Goal: Task Accomplishment & Management: Manage account settings

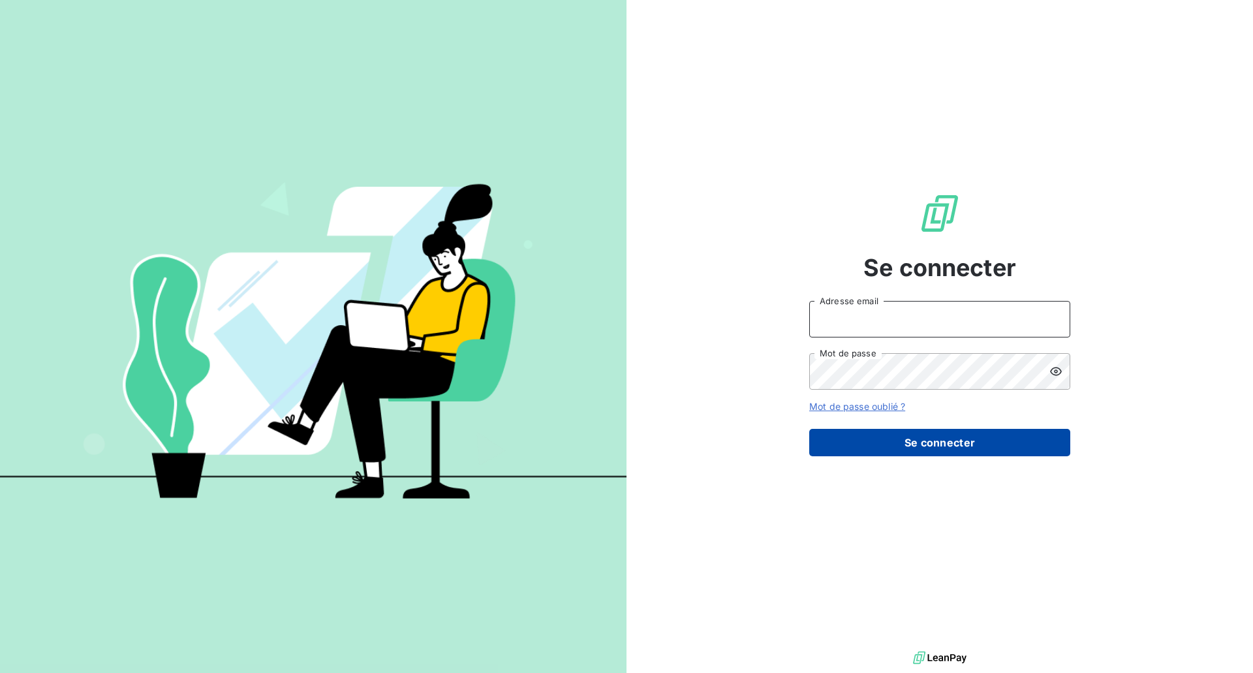
type input "[EMAIL_ADDRESS][DOMAIN_NAME]"
click at [911, 441] on button "Se connecter" at bounding box center [939, 442] width 261 height 27
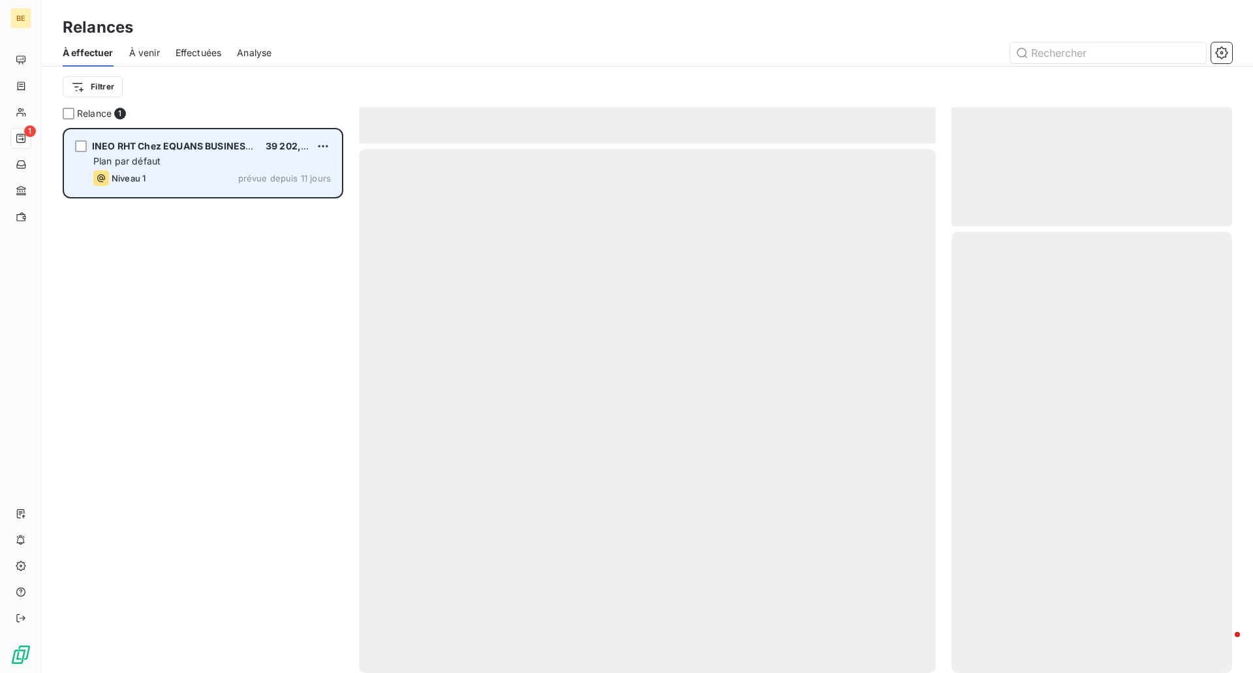
scroll to position [535, 271]
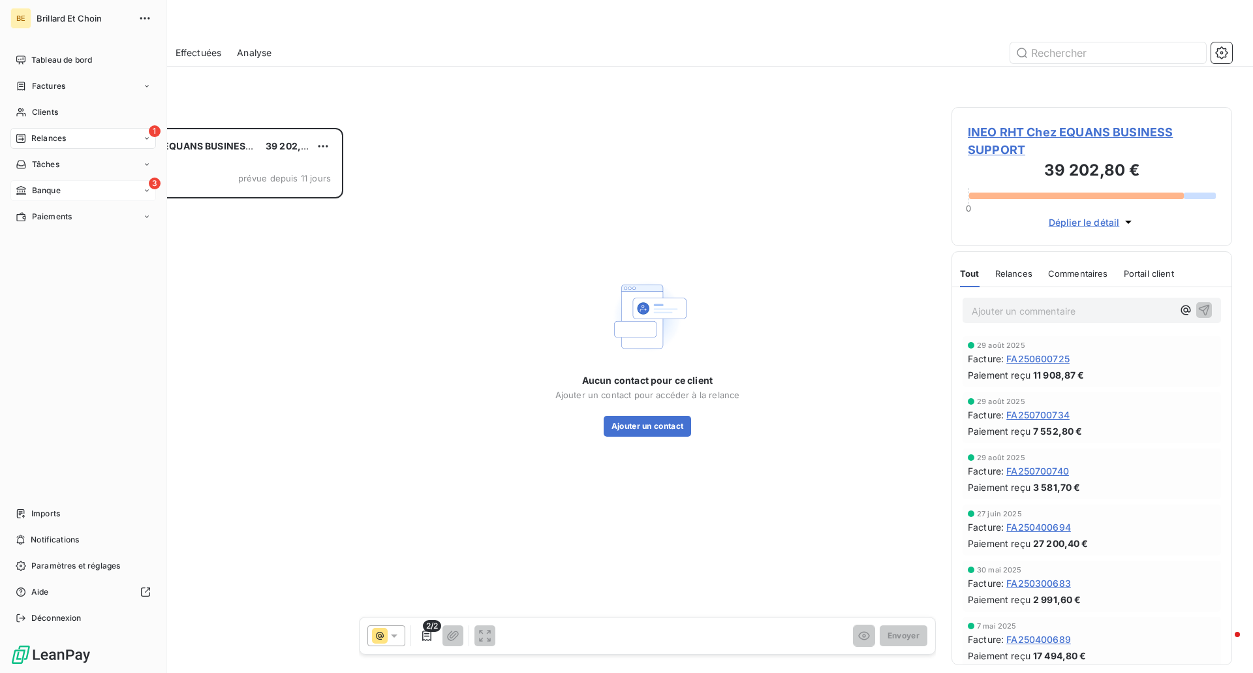
click at [42, 198] on div "3 Banque" at bounding box center [82, 190] width 145 height 21
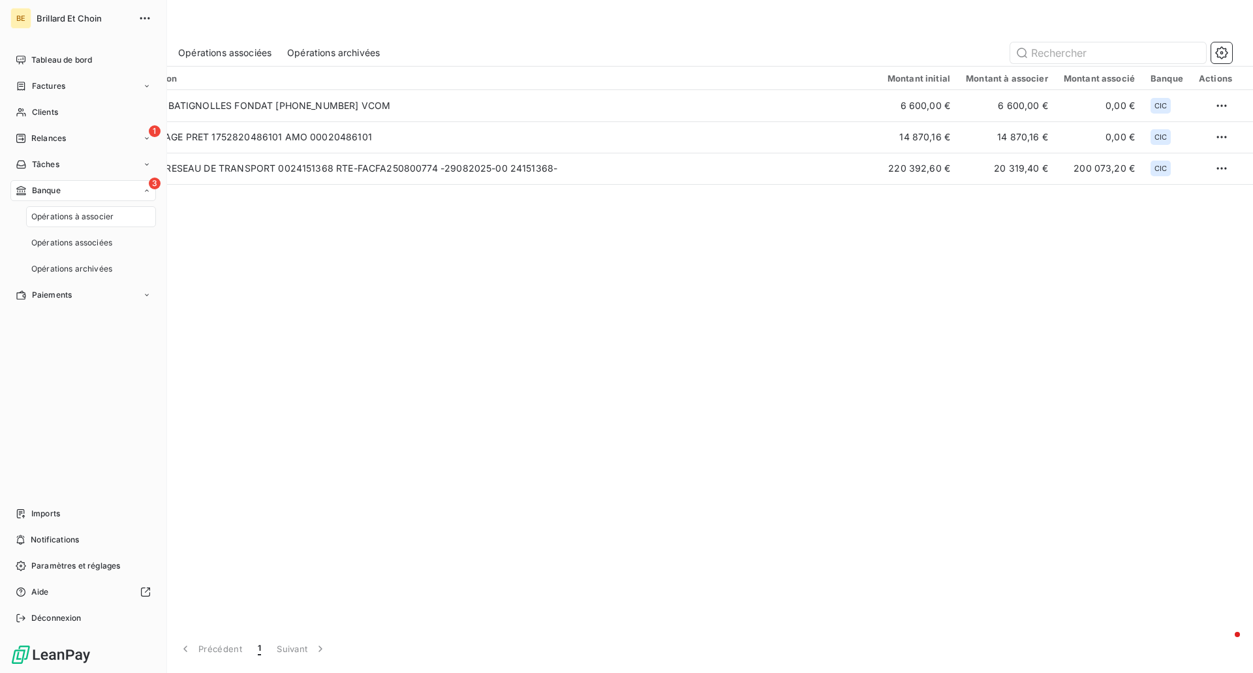
click at [77, 219] on span "Opérations à associer" at bounding box center [72, 217] width 82 height 12
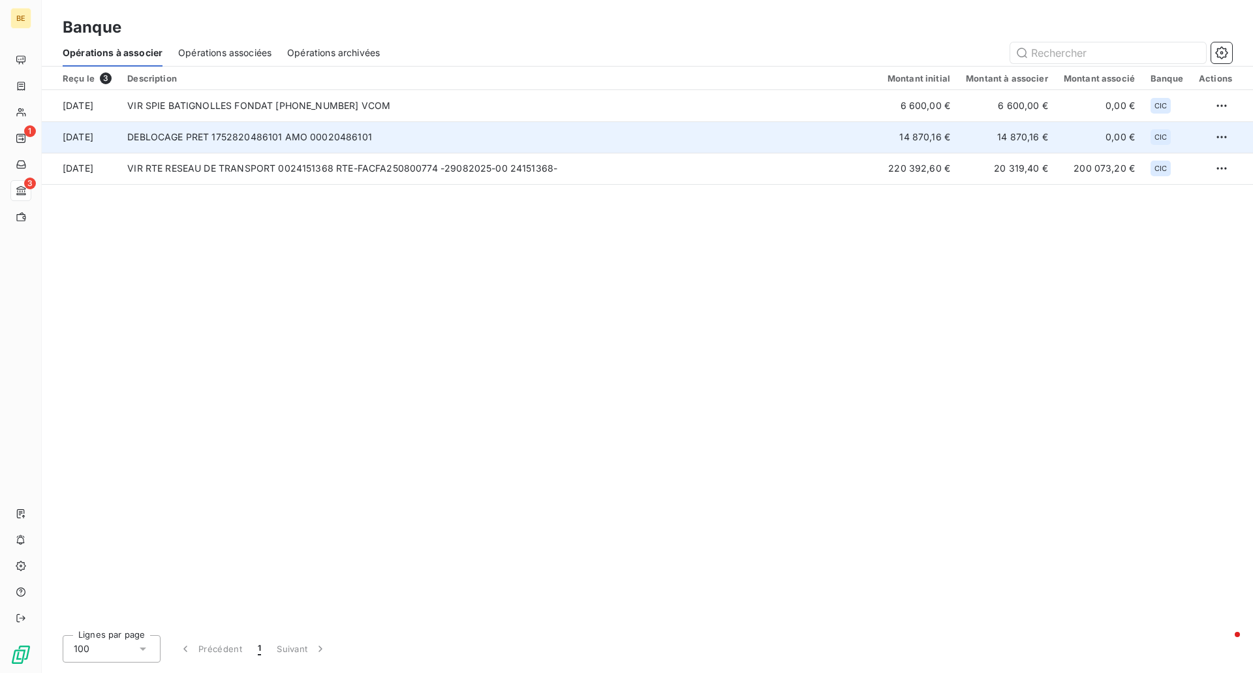
click at [201, 144] on td "DEBLOCAGE PRET 1752820486101 AMO 00020486101" at bounding box center [499, 136] width 760 height 31
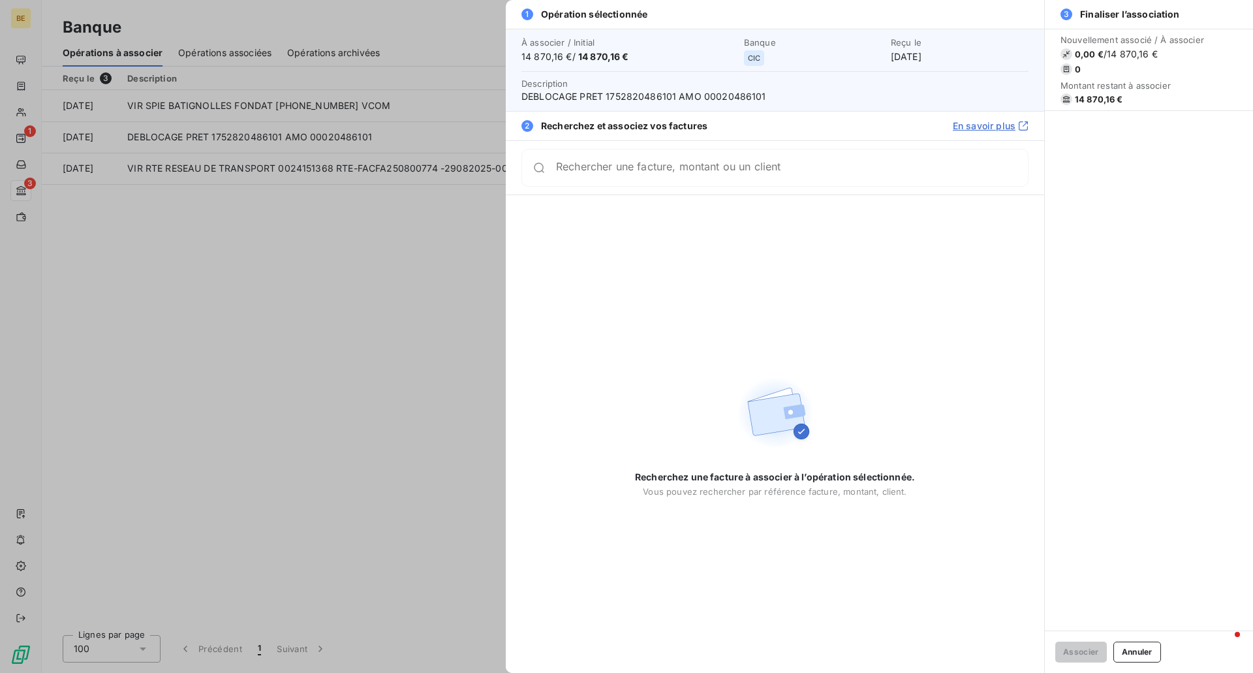
click at [192, 103] on div at bounding box center [626, 336] width 1253 height 673
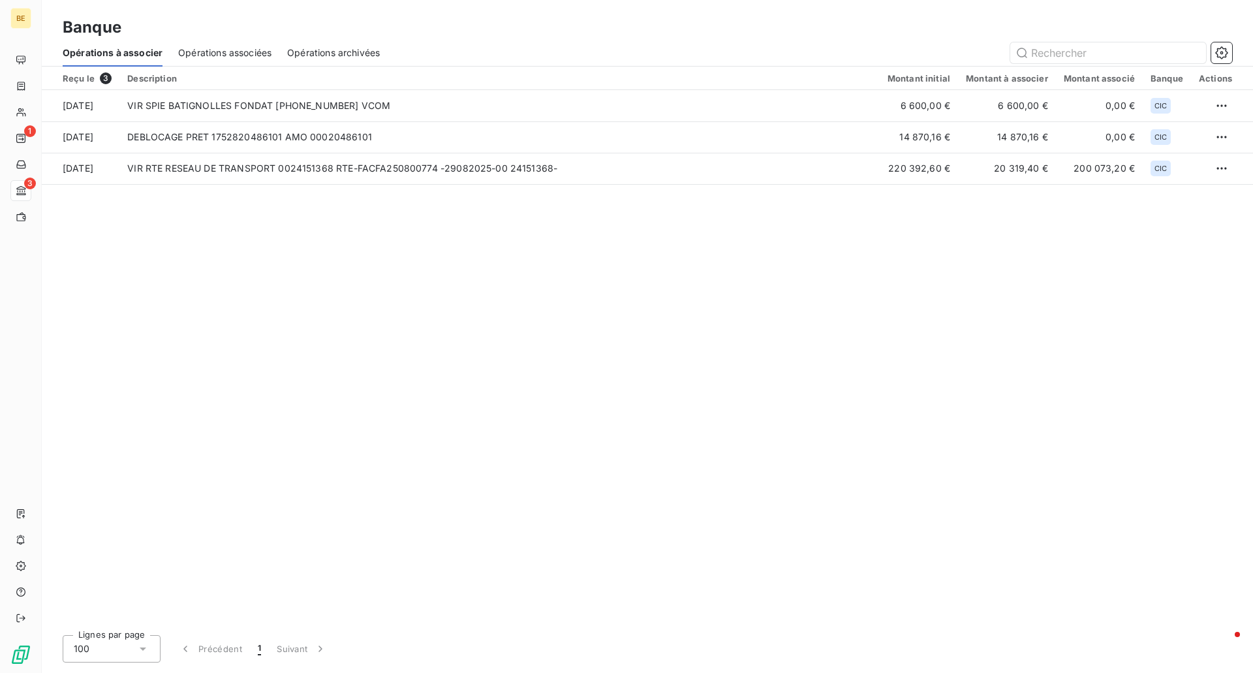
click at [192, 103] on td "VIR SPIE BATIGNOLLES FONDAT [PHONE_NUMBER] VCOM" at bounding box center [499, 105] width 760 height 31
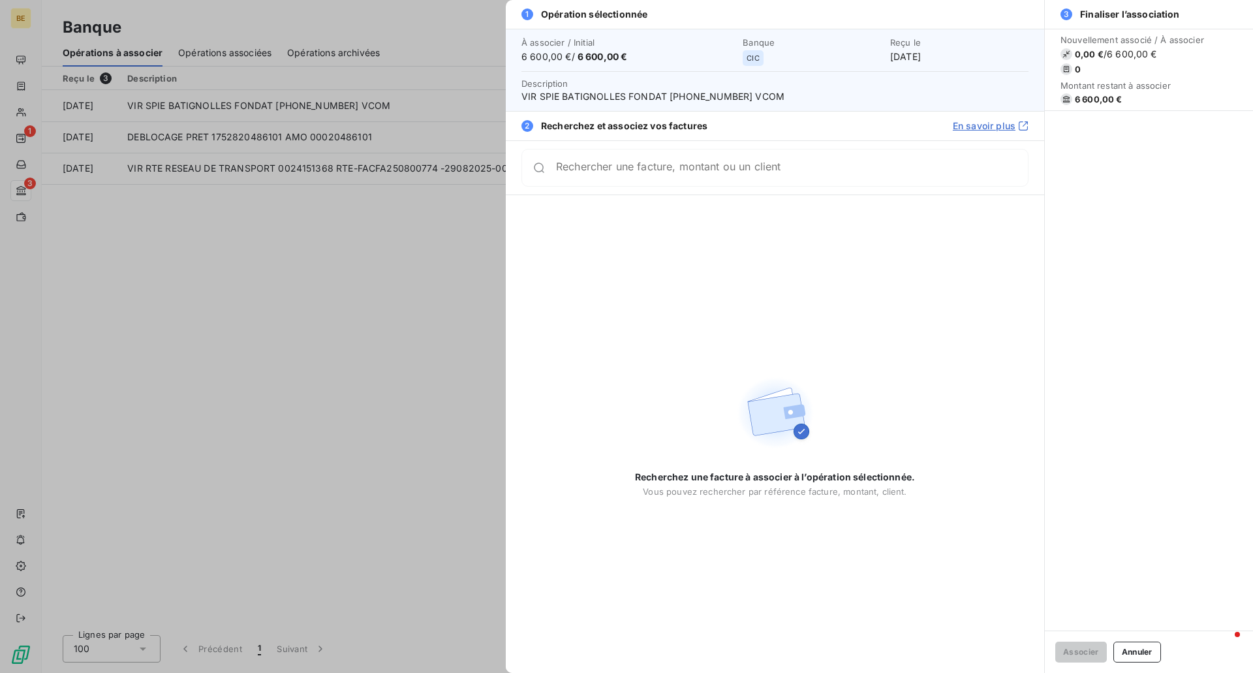
click at [684, 171] on input "Rechercher une facture, montant ou un client" at bounding box center [792, 167] width 472 height 13
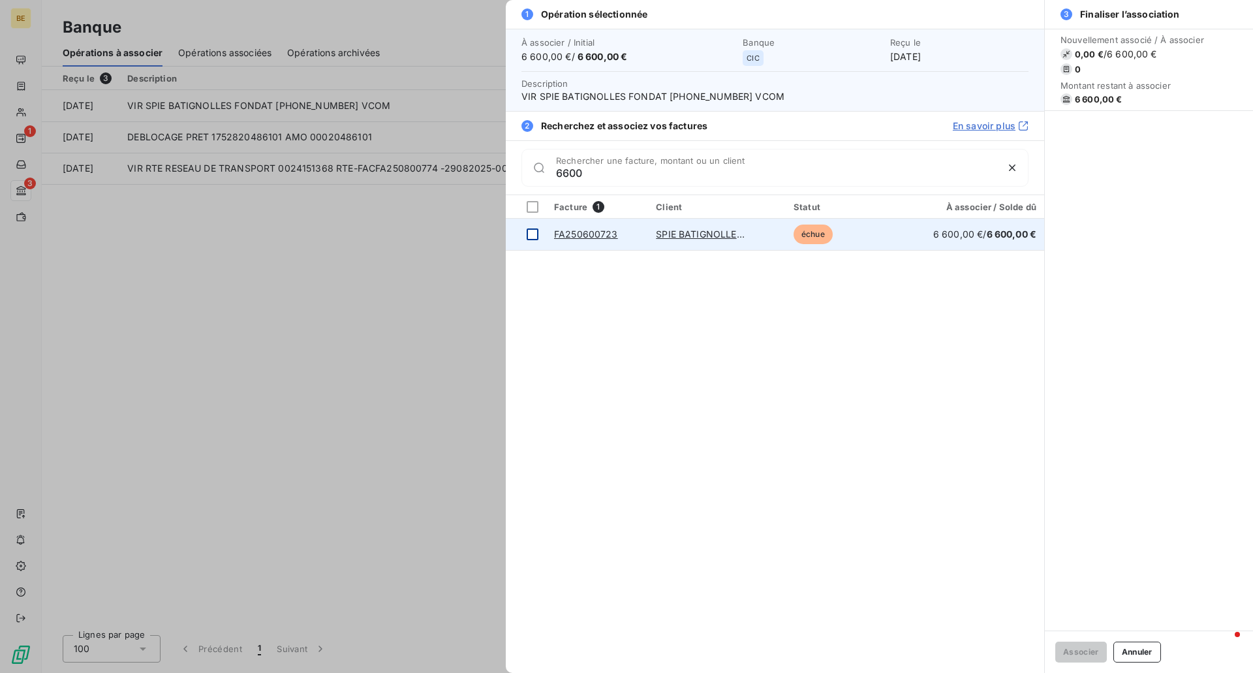
type input "6600"
click at [537, 230] on div at bounding box center [532, 234] width 12 height 12
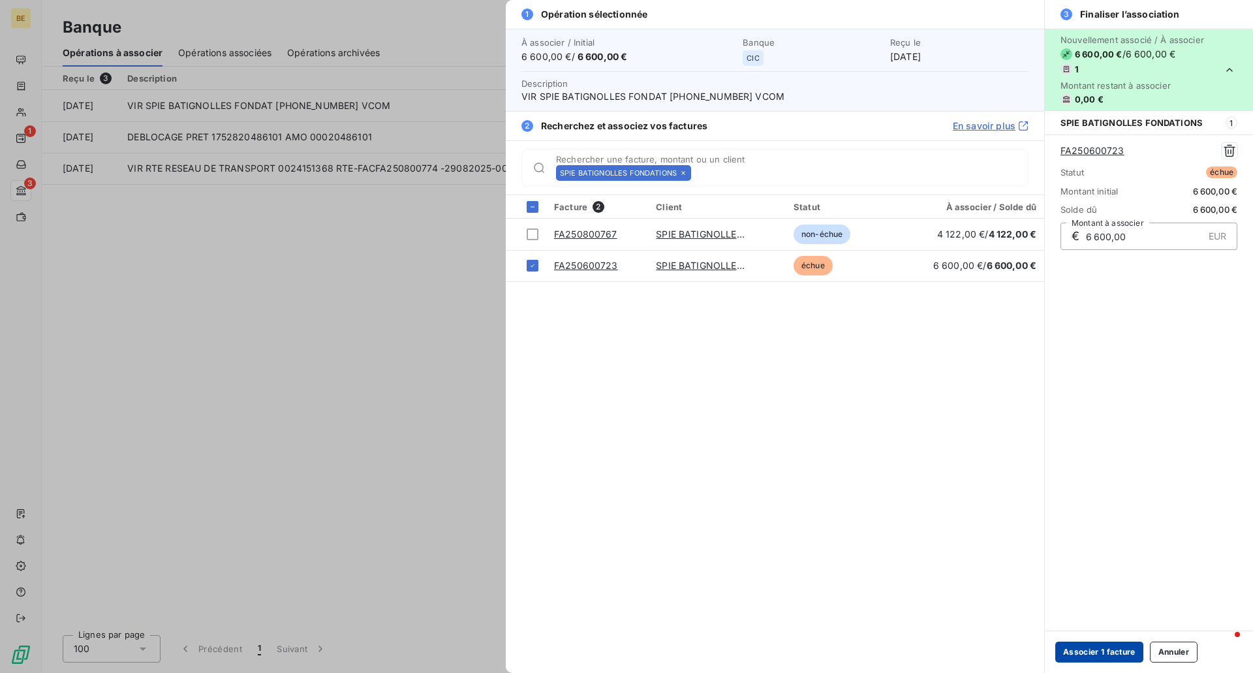
click at [1080, 650] on button "Associer 1 facture" at bounding box center [1099, 651] width 88 height 21
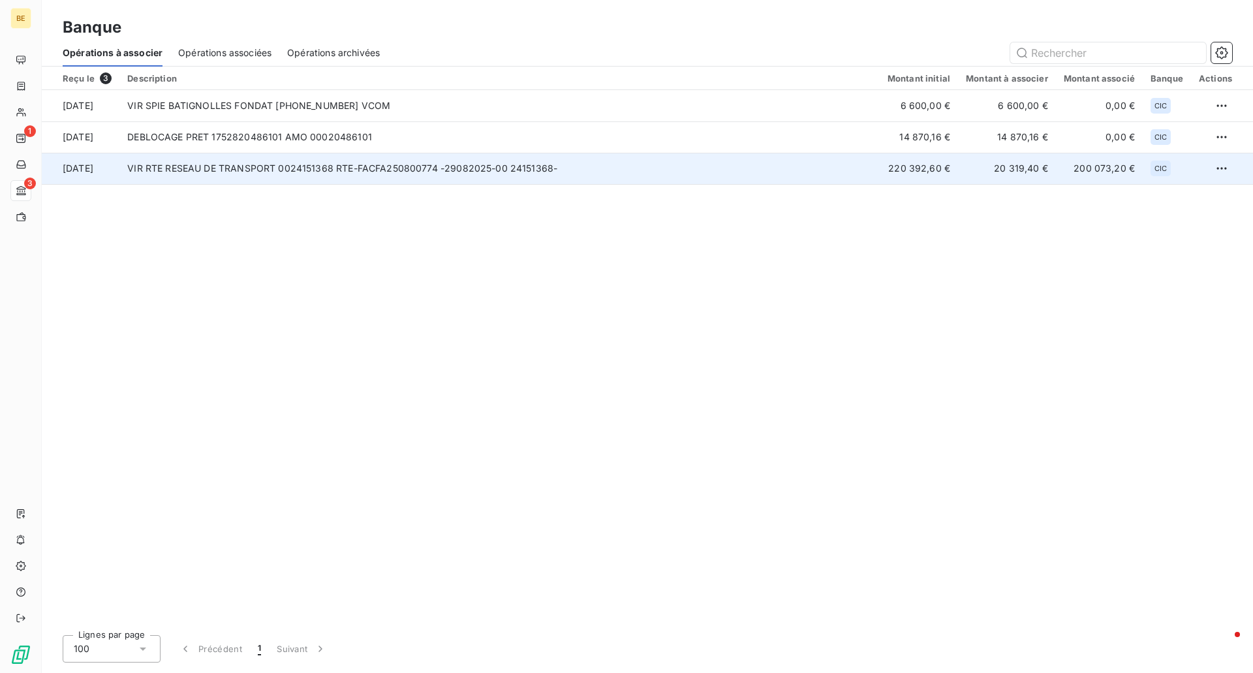
click at [157, 175] on td "VIR RTE RESEAU DE TRANSPORT 0024151368 RTE-FACFA250800774 -29082025-00 24151368-" at bounding box center [499, 168] width 760 height 31
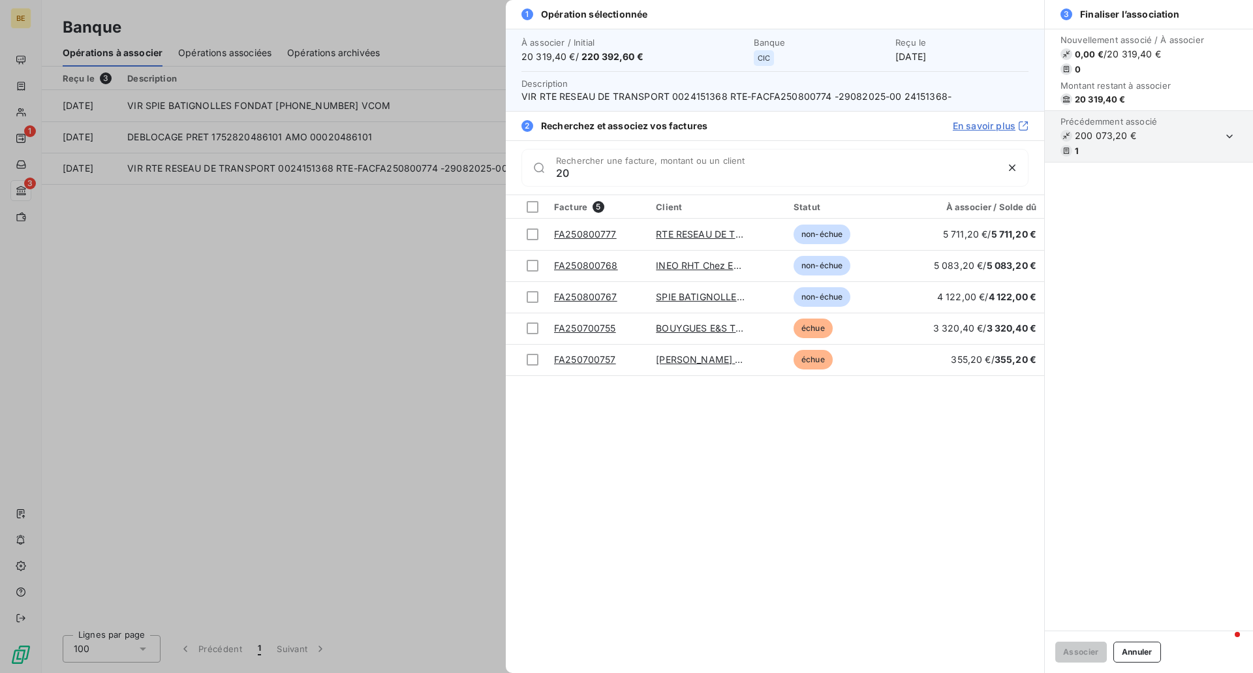
type input "2"
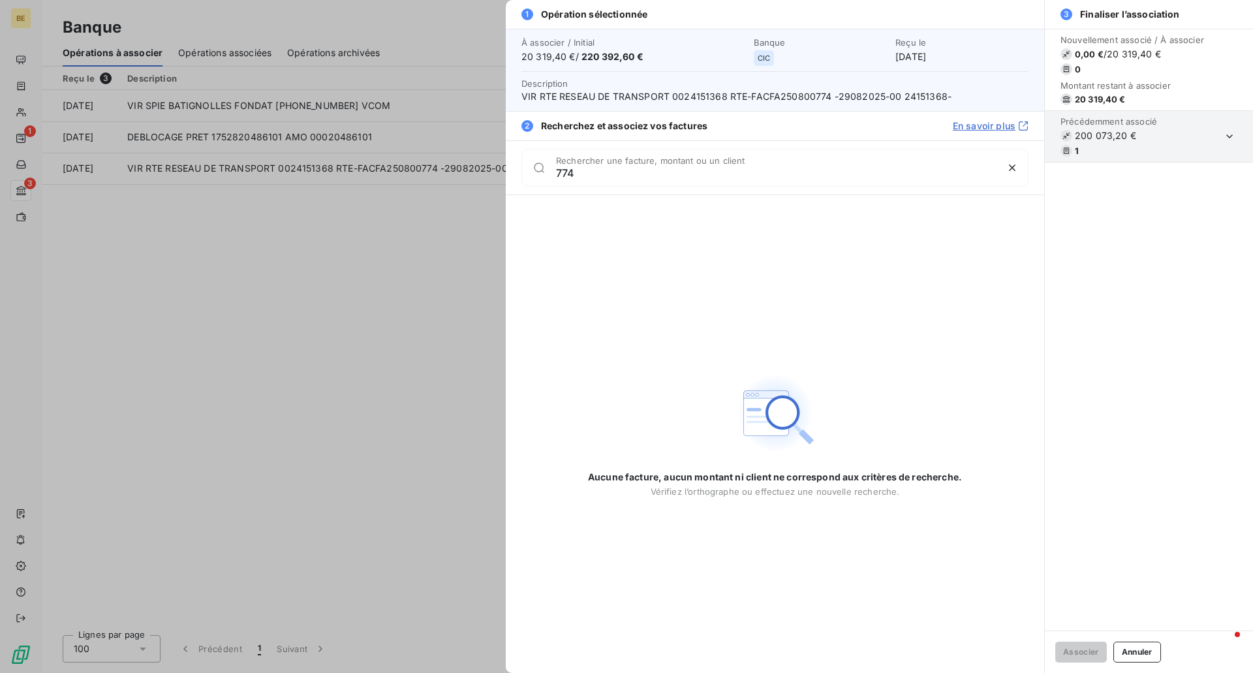
type input "774"
click at [477, 236] on div at bounding box center [626, 336] width 1253 height 673
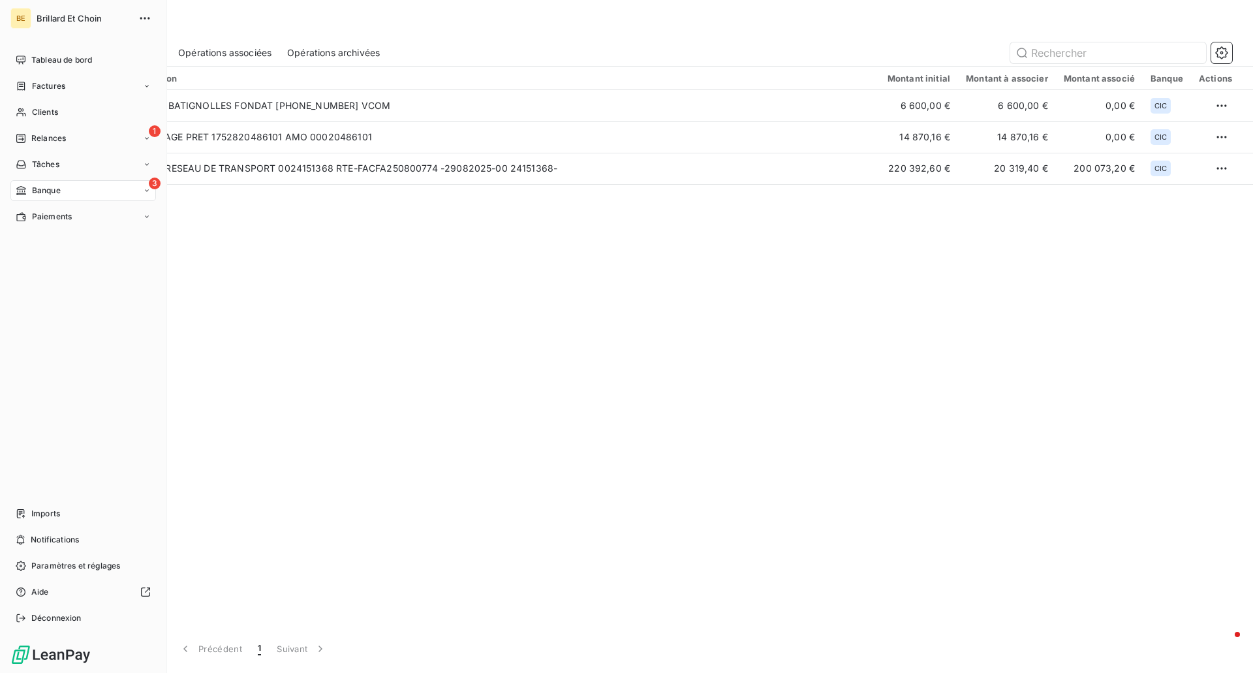
click at [44, 185] on span "Banque" at bounding box center [46, 191] width 29 height 12
click at [82, 187] on div "3 Banque" at bounding box center [82, 190] width 145 height 21
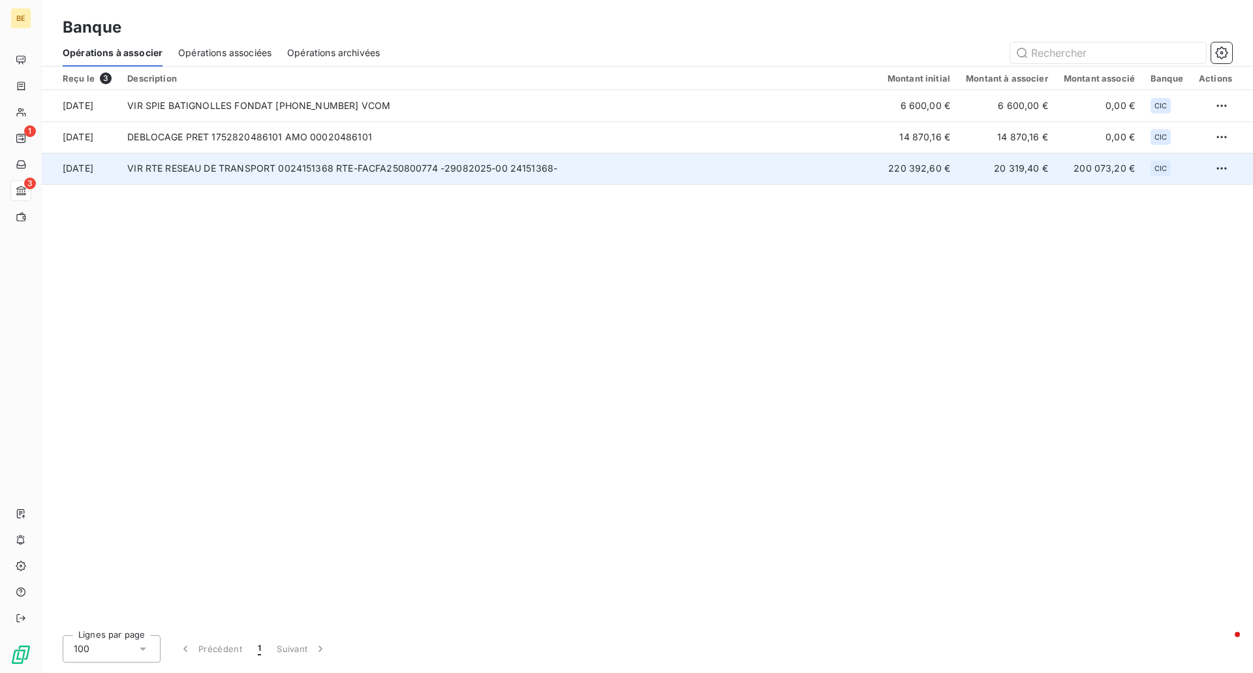
click at [260, 166] on td "VIR RTE RESEAU DE TRANSPORT 0024151368 RTE-FACFA250800774 -29082025-00 24151368-" at bounding box center [499, 168] width 760 height 31
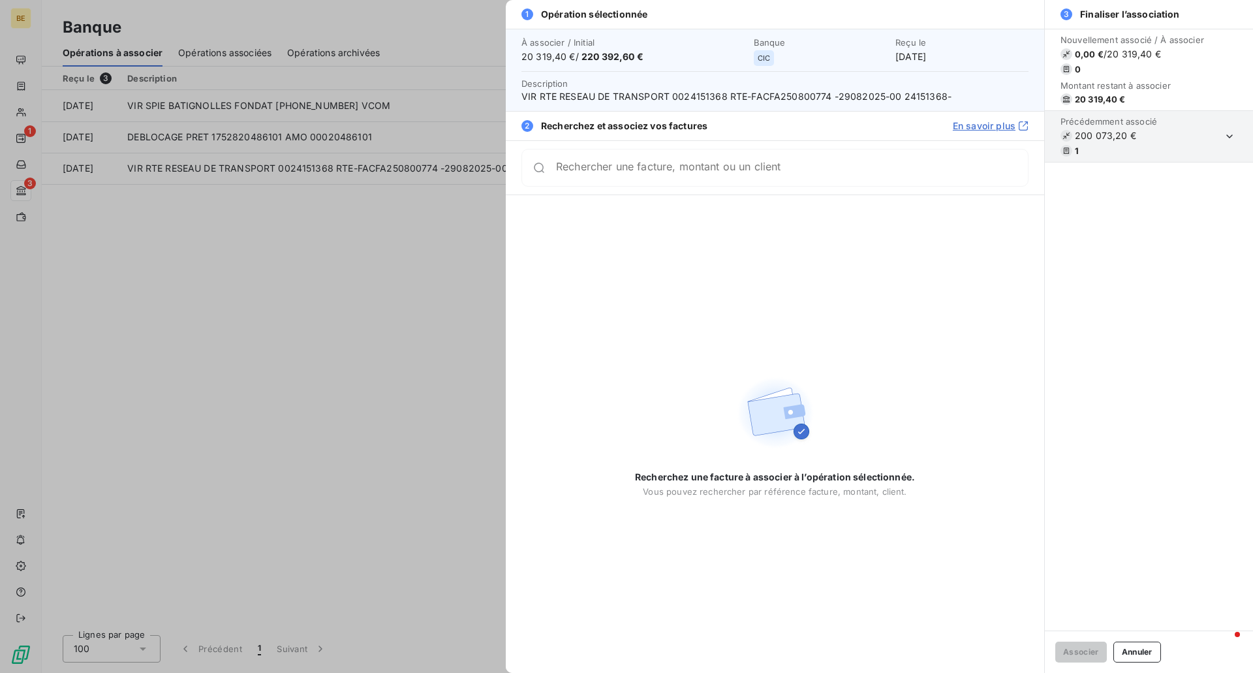
click at [237, 228] on div at bounding box center [626, 336] width 1253 height 673
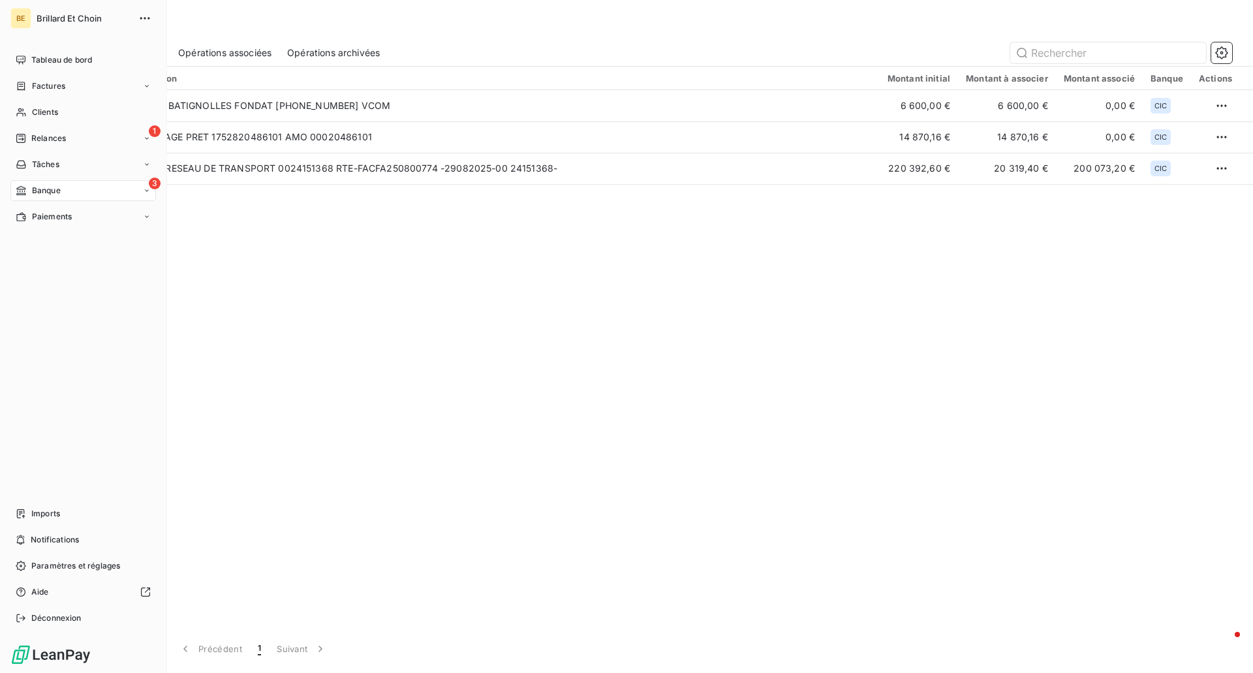
click at [30, 74] on nav "Tableau de bord Factures Clients 1 Relances Tâches 3 Banque Paiements" at bounding box center [82, 138] width 145 height 177
click at [33, 84] on span "Factures" at bounding box center [48, 86] width 33 height 12
click at [34, 85] on span "Factures" at bounding box center [48, 86] width 33 height 12
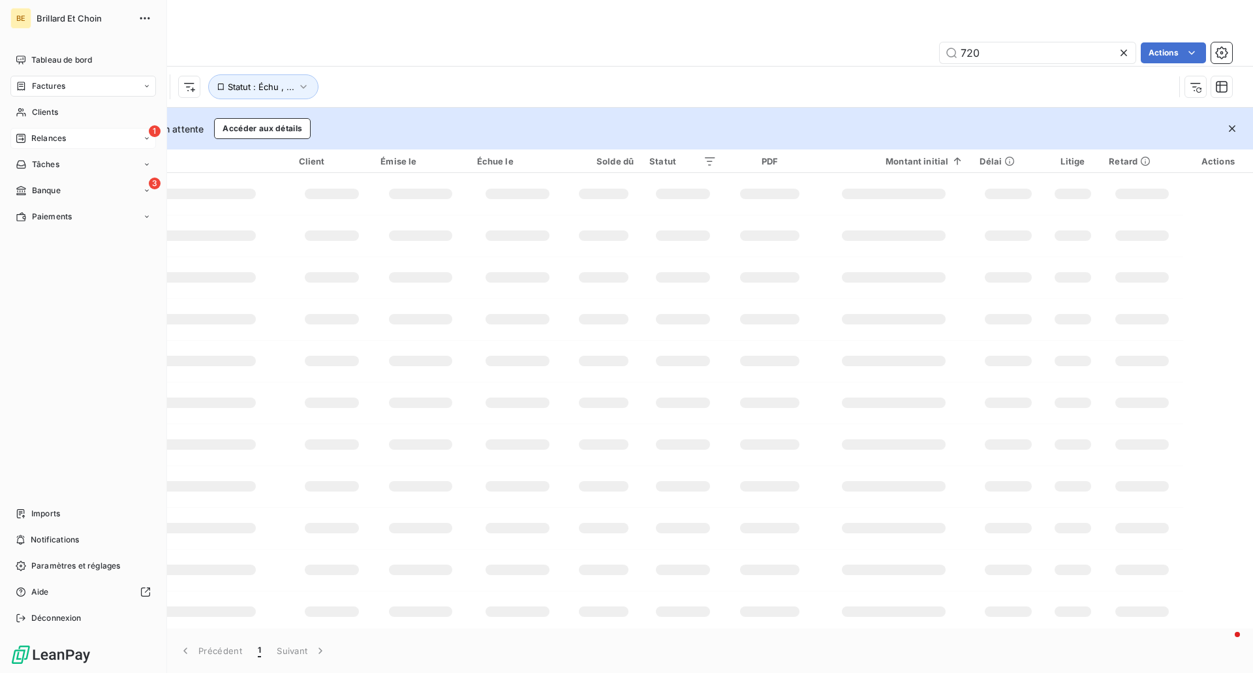
click at [51, 136] on span "Relances" at bounding box center [48, 138] width 35 height 12
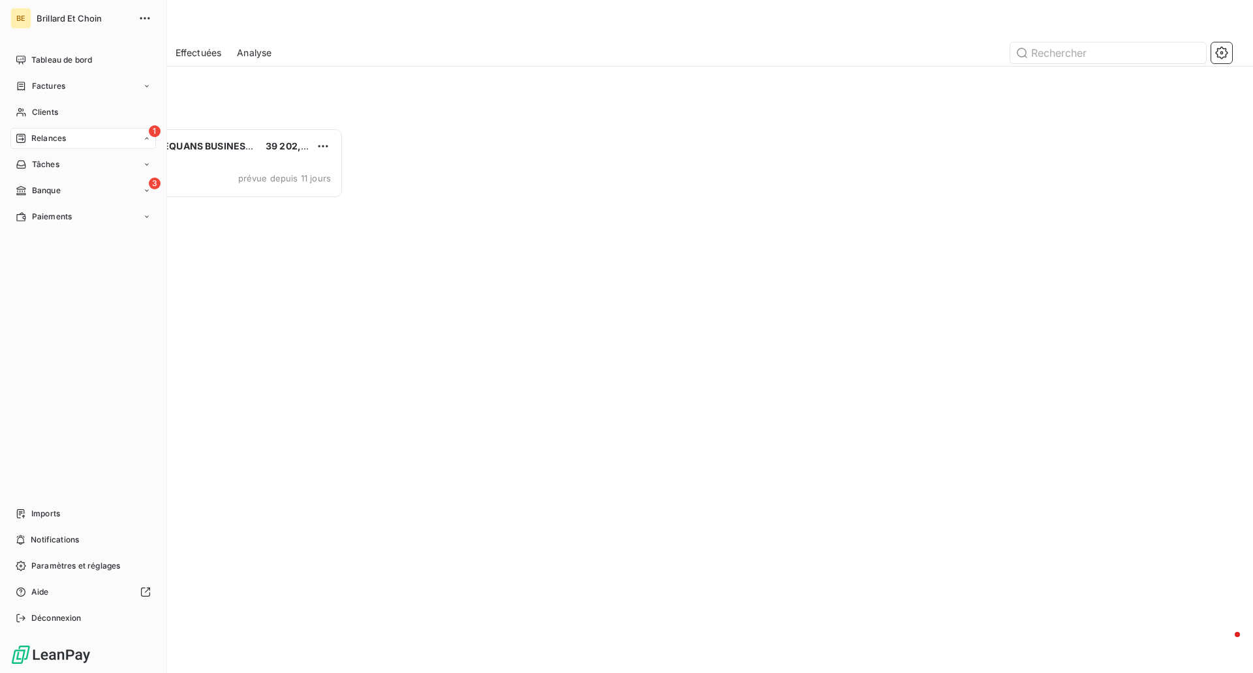
scroll to position [535, 271]
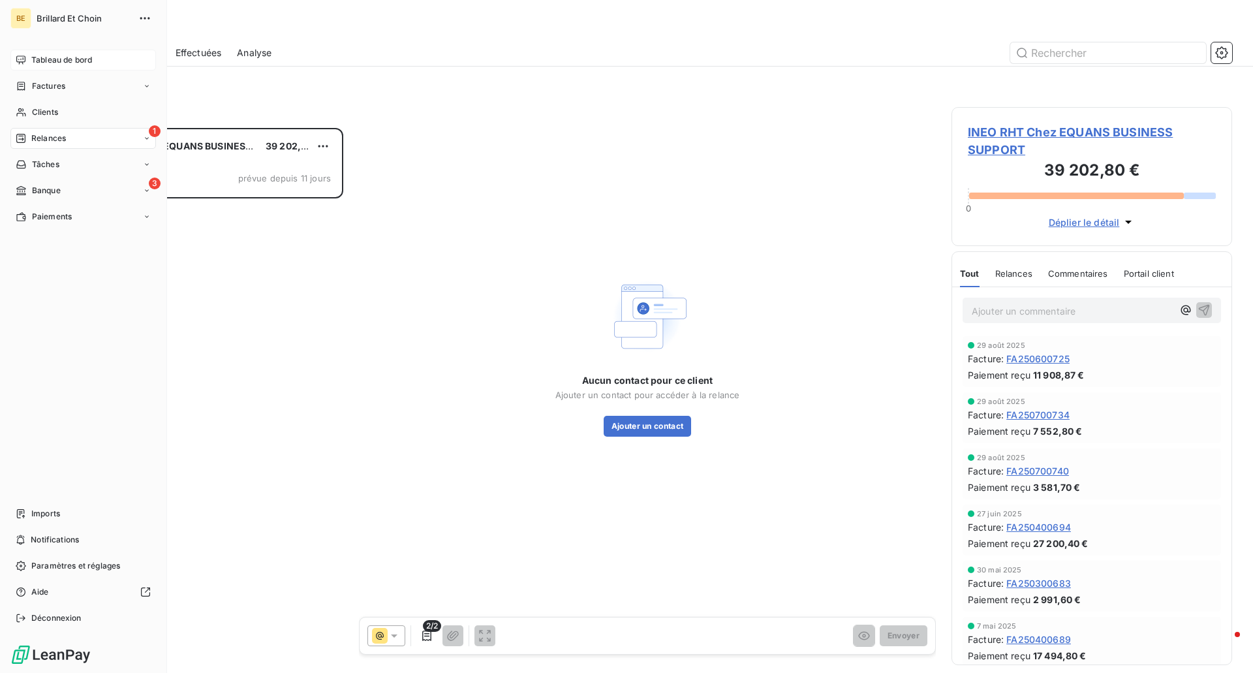
click at [26, 63] on div "Tableau de bord" at bounding box center [82, 60] width 145 height 21
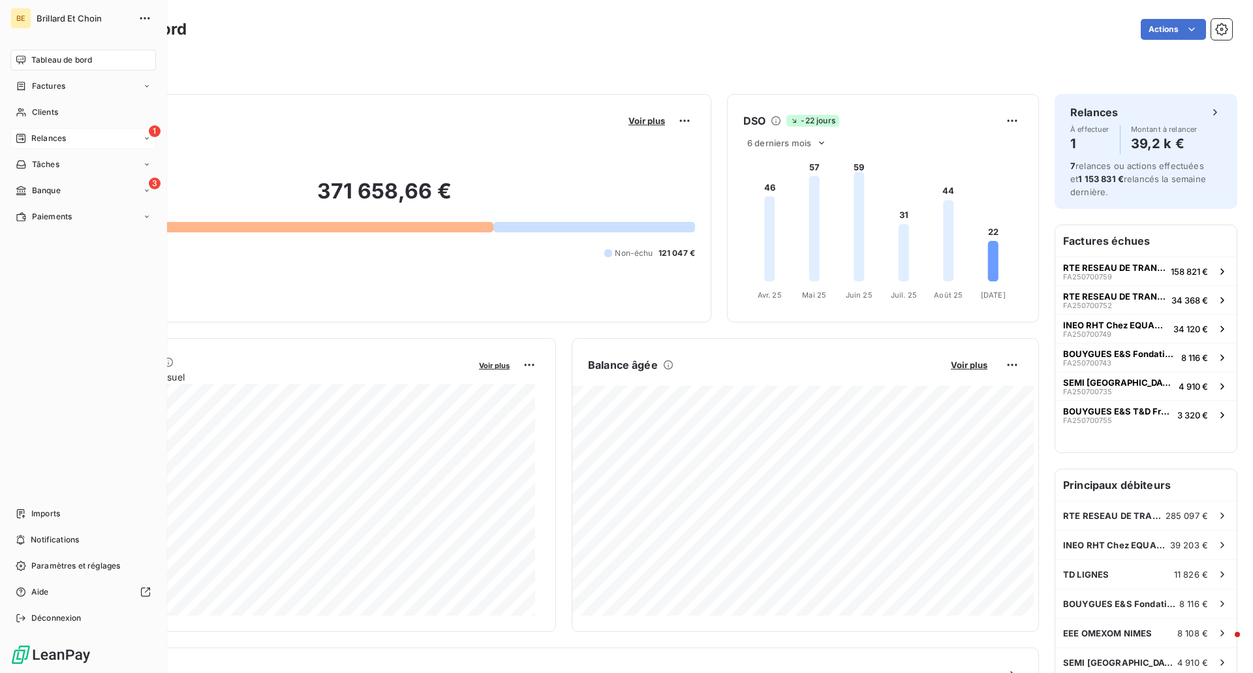
click at [78, 139] on div "1 Relances" at bounding box center [82, 138] width 145 height 21
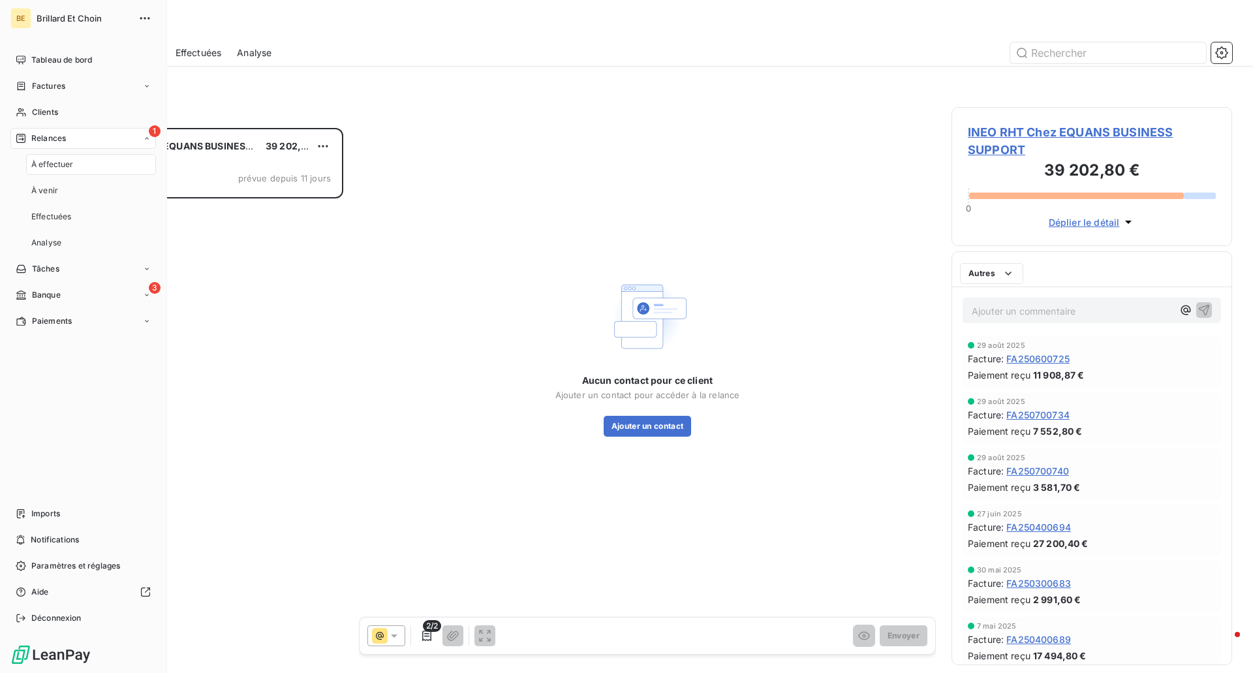
scroll to position [535, 271]
